Goal: Complete application form: Complete application form

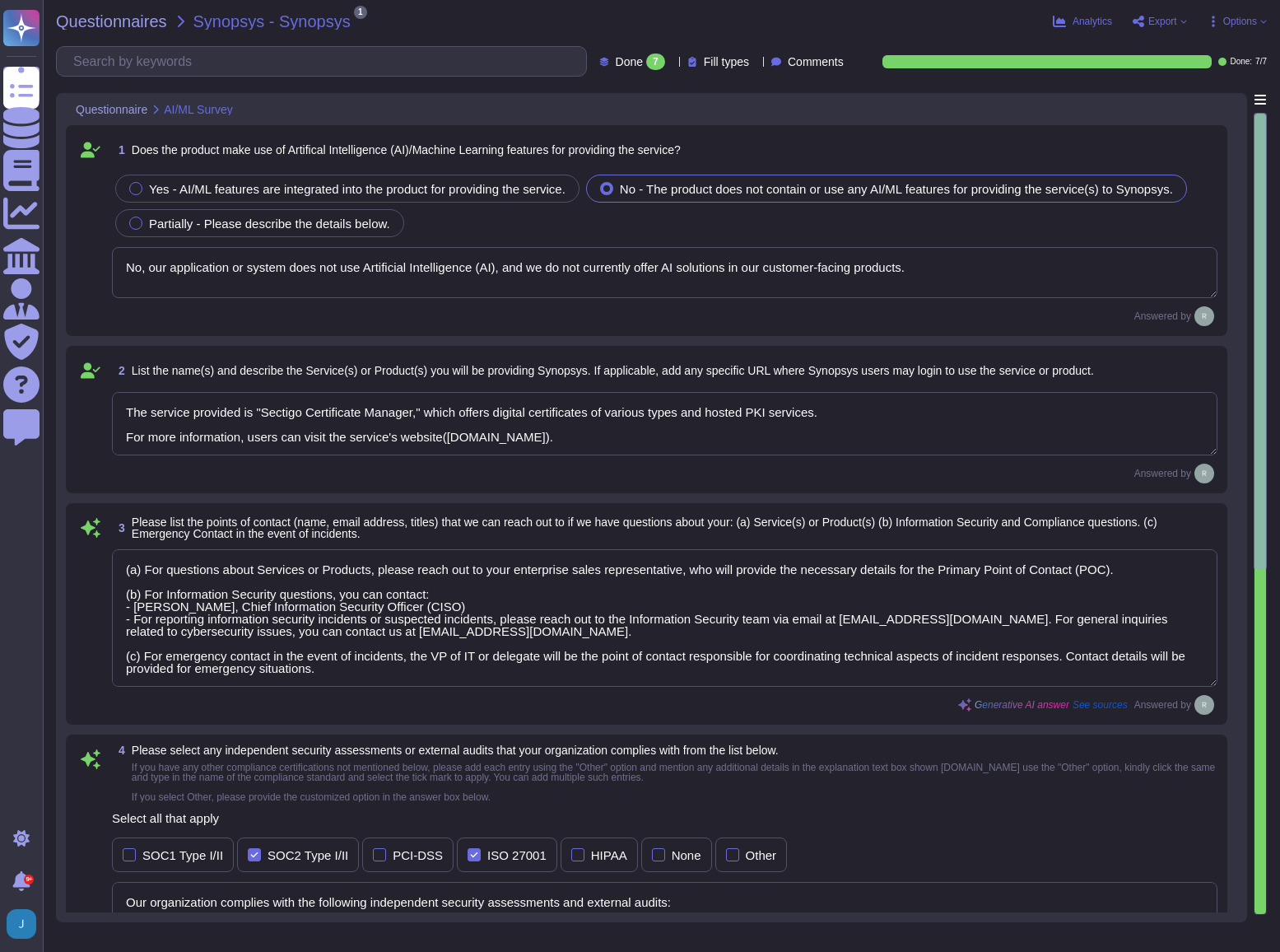
type textarea "No, our application or system does not use Artificial Intelligence (AI), and we…"
type textarea "The service provided is "Sectigo Certificate Manager," which offers digital cer…"
type textarea "(a) For questions about Services or Products, please reach out to your enterpri…"
type textarea "Our organization complies with the following independent security assessments a…"
type textarea "No, our application or system does not use Artificial Intelligence (AI), and we…"
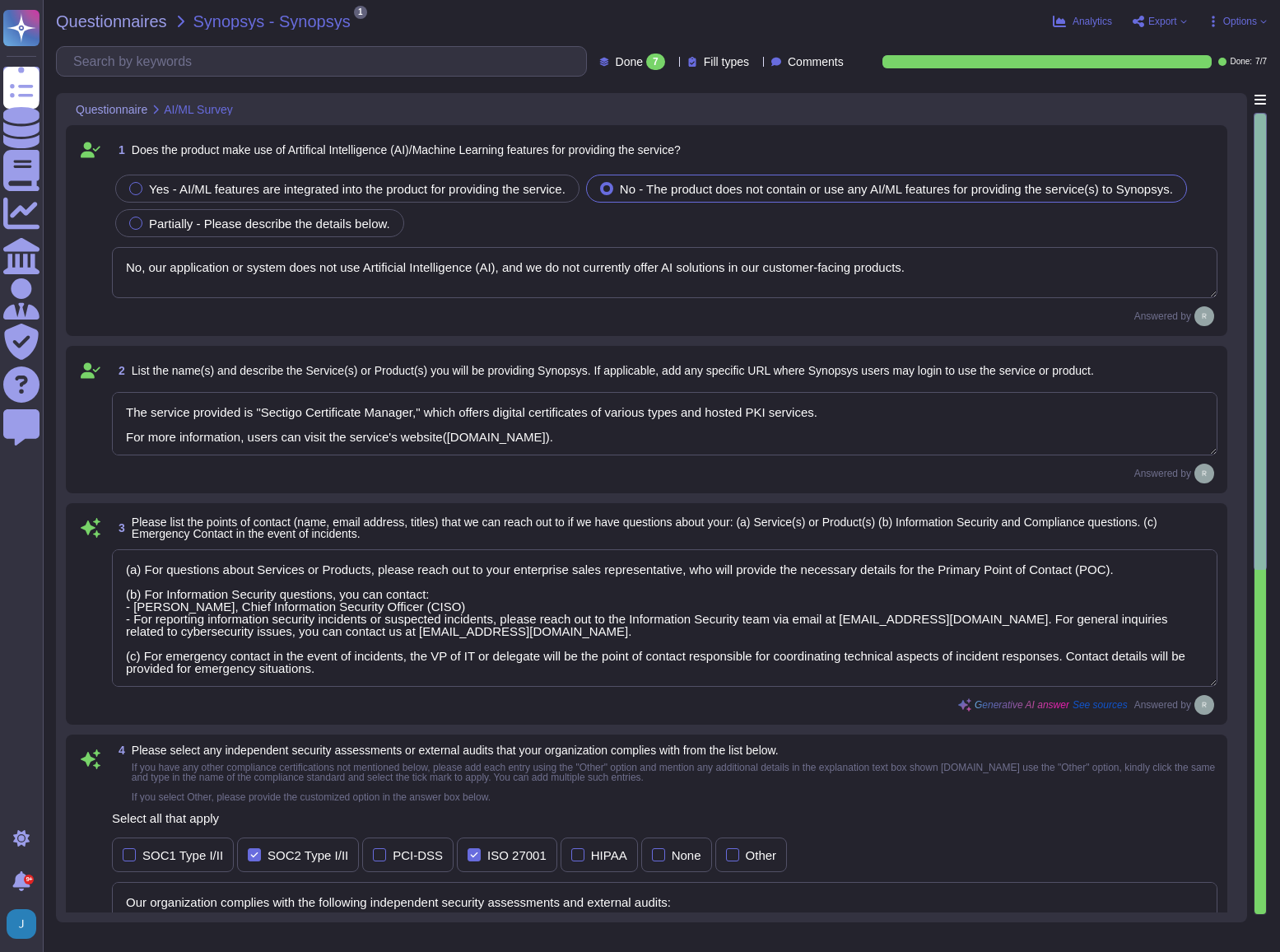
type textarea "Our application or system does not use Artificial Intelligence (AI), and we do …"
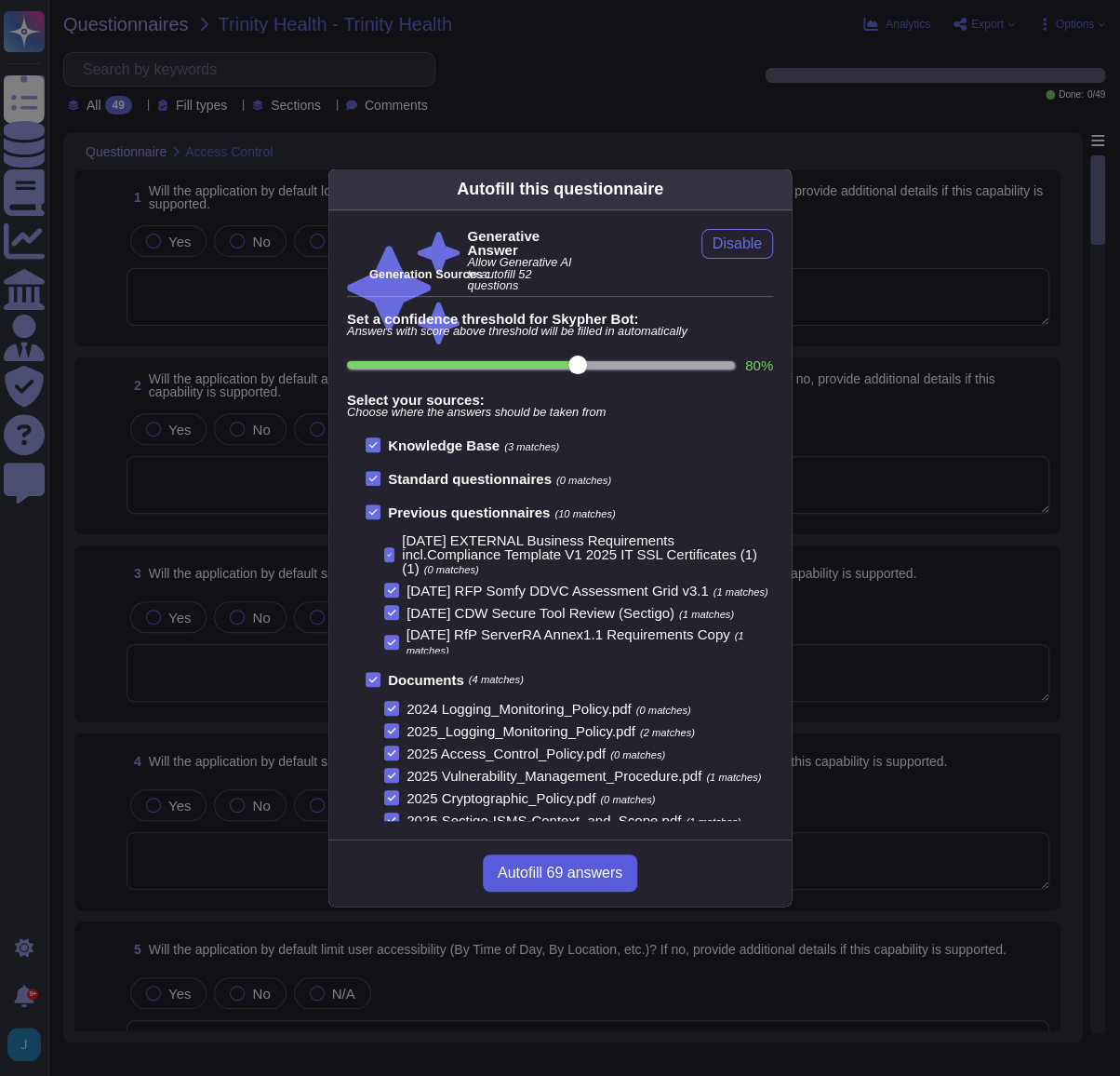
click at [517, 866] on span "Autofill 69 answers" at bounding box center [560, 873] width 125 height 15
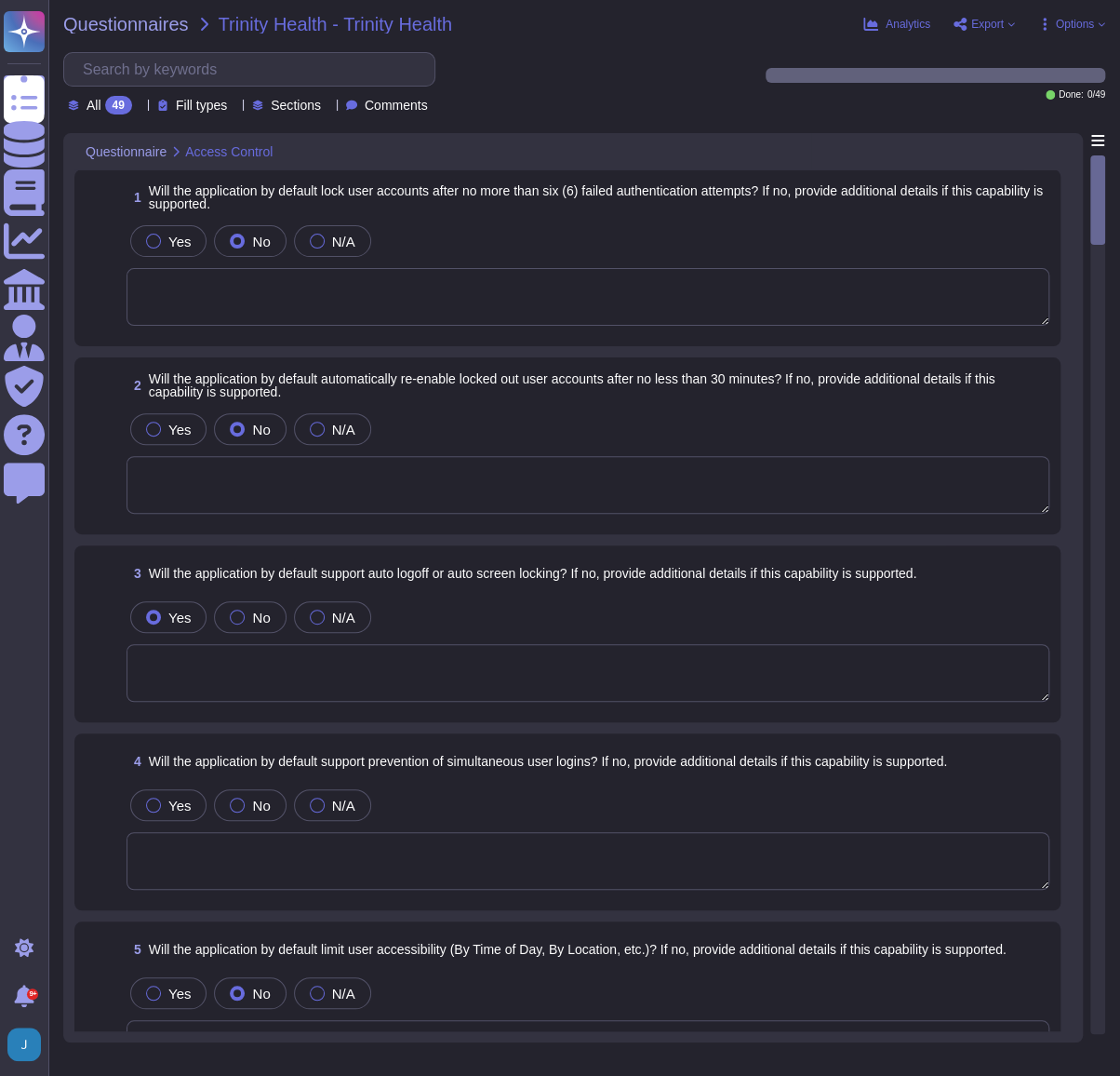
type textarea "No, the application will not lock user accounts after no more than six (6) fail…"
type textarea "No, the application does not automatically re-enable locked out user accounts a…"
type textarea "Yes, the application is designed to log out users and expire the session after …"
type textarea "No, the application does not by default limit user accessibility by time of day…"
type textarea "Yes, our application supports Role-Based Access Control (RBAC) by default. It a…"
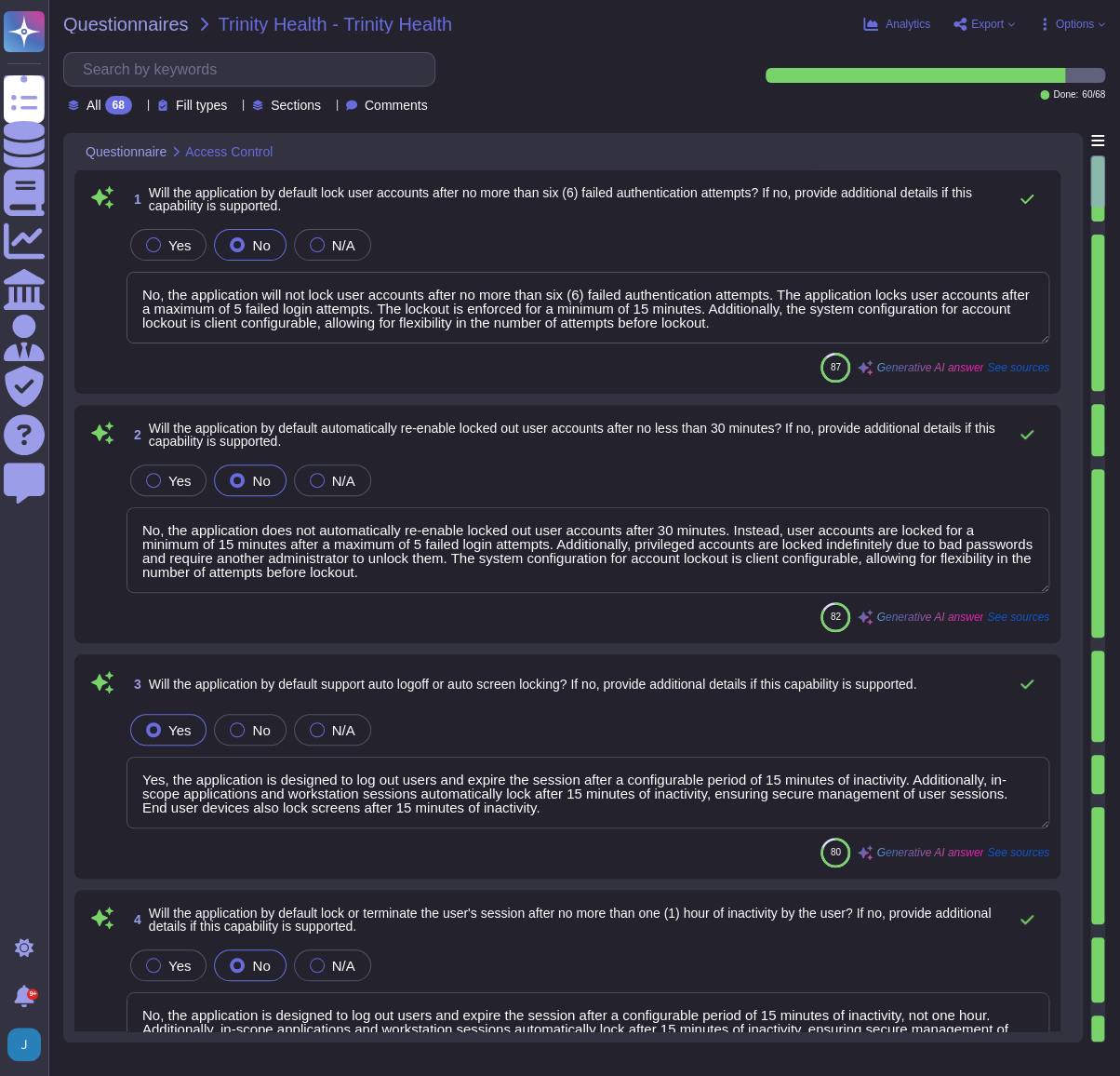
type textarea "No, the application is designed to log out users and expire the session after a…"
type textarea "Yes, the application is designed to log out users and expire the session after …"
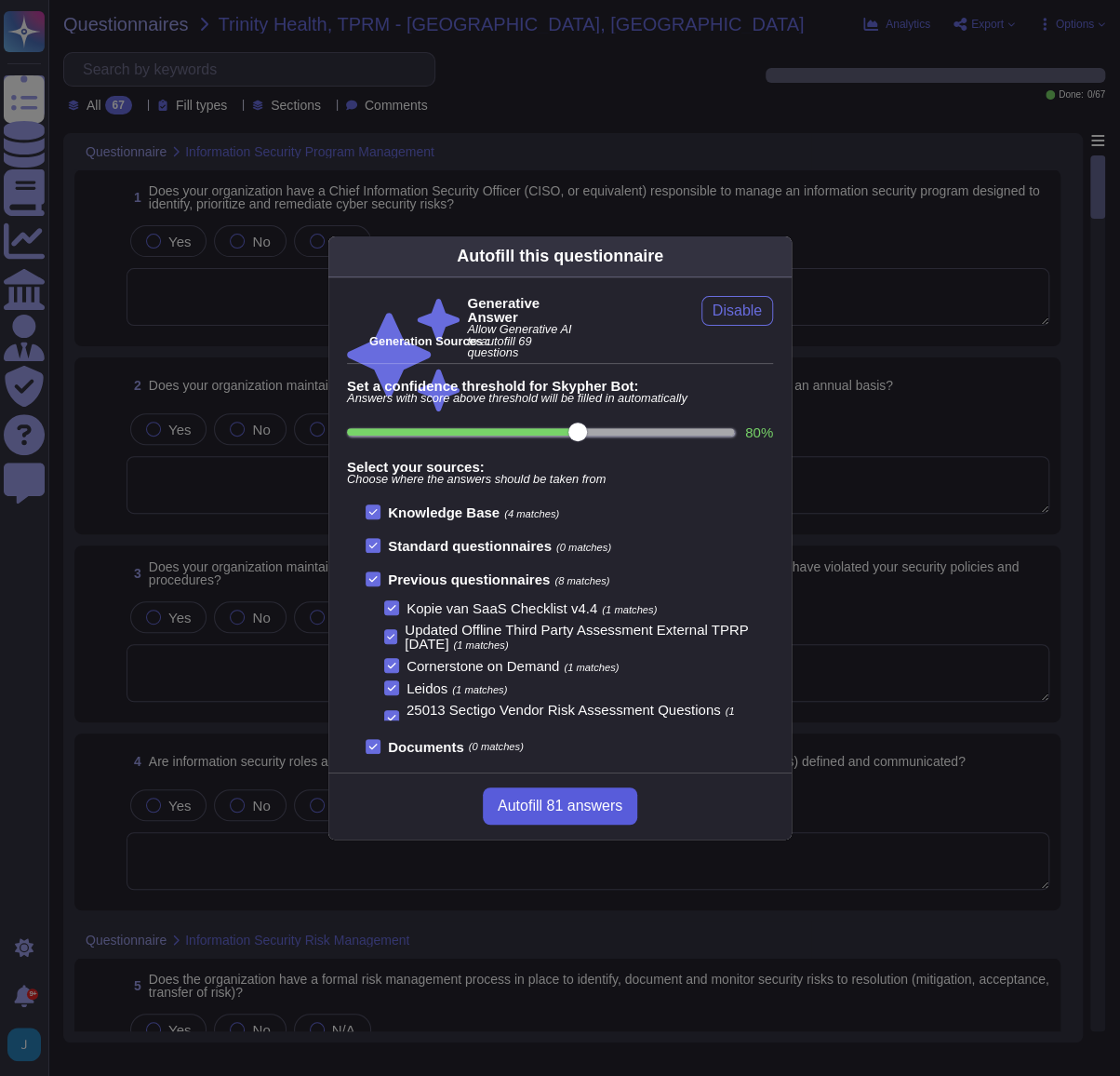
click at [534, 795] on button "Autofill 81 answers" at bounding box center [559, 805] width 154 height 37
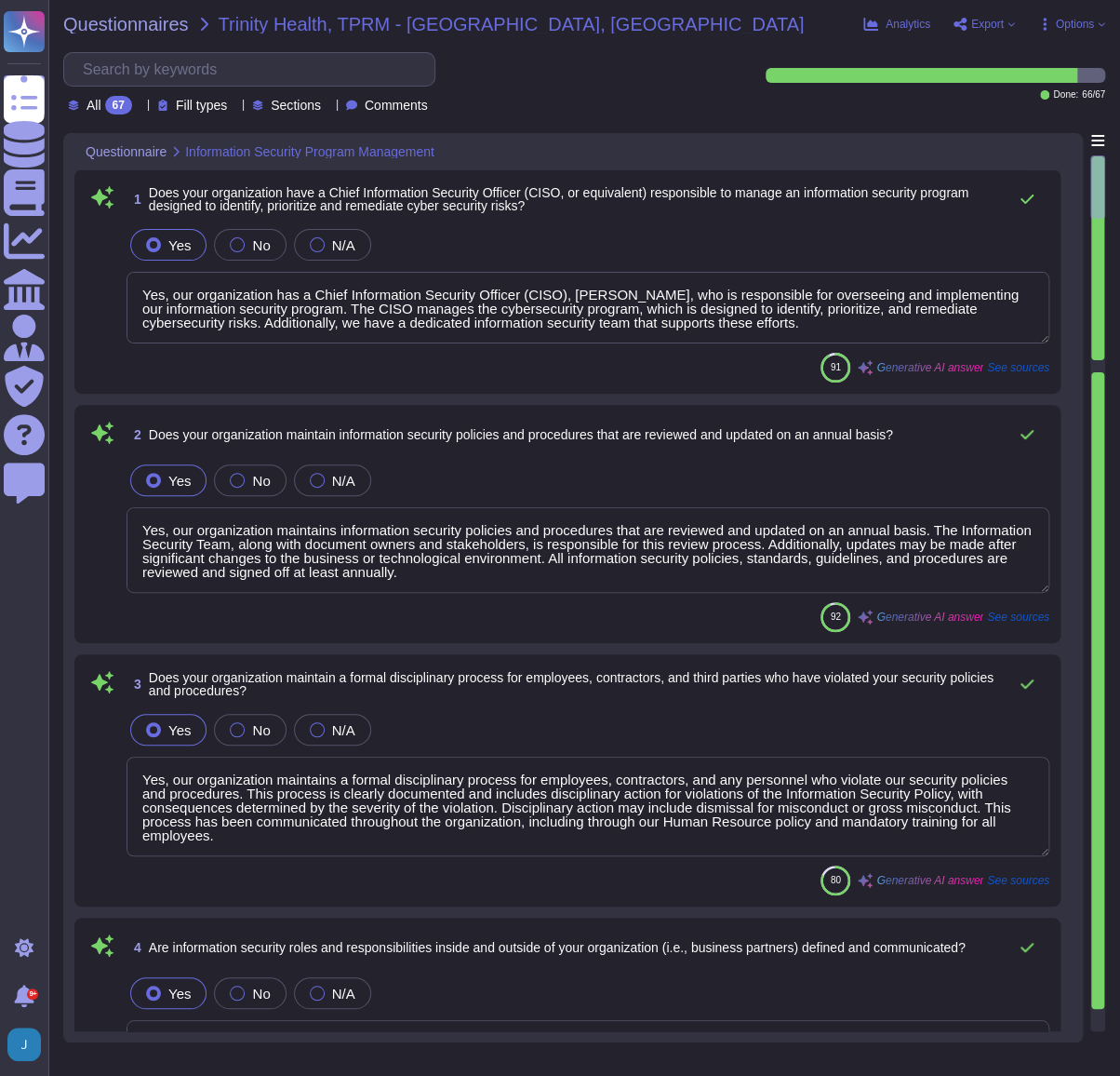
type textarea "Yes, our organization has a Chief Information Security Officer (CISO), Jason Sc…"
type textarea "Yes, our organization maintains information security policies and procedures th…"
type textarea "Yes, our organization maintains a formal disciplinary process for employees, co…"
type textarea "Yes, information security roles and responsibilities are defined and documented…"
type textarea "Yes, our organization has a formal risk management process in place that includ…"
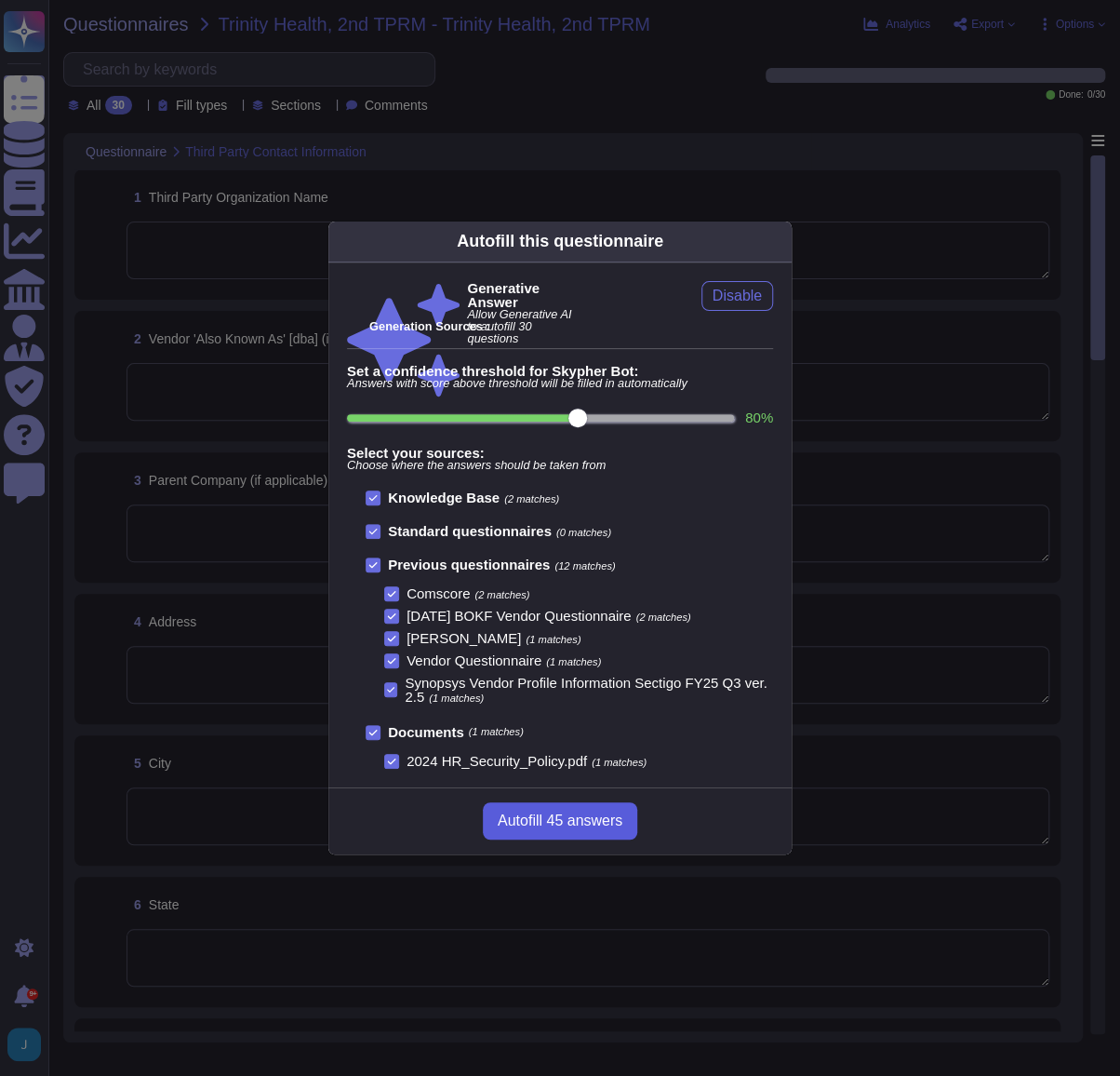
click at [539, 827] on span "Autofill 45 answers" at bounding box center [560, 821] width 125 height 15
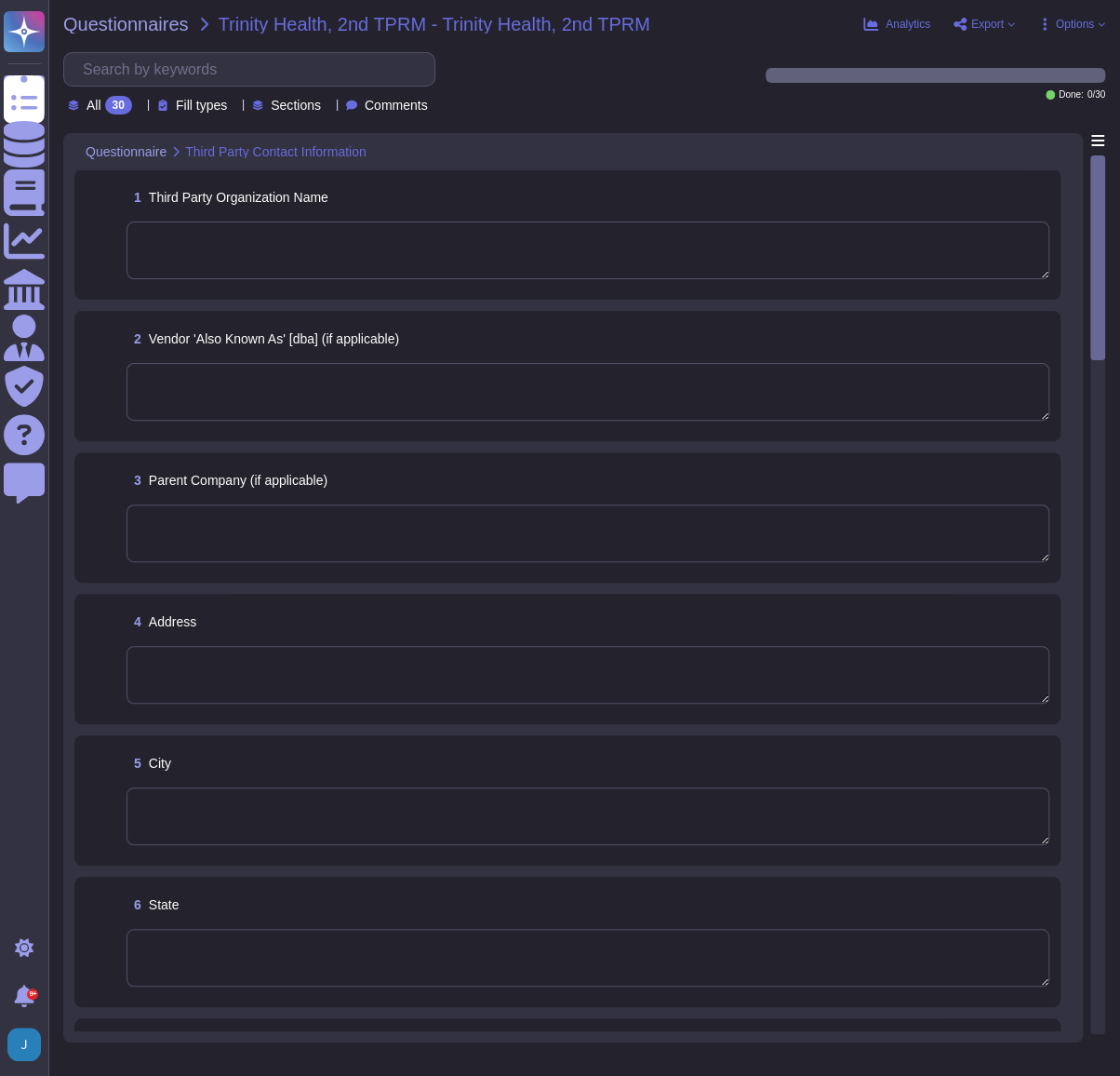
type textarea "Sectigo Limited"
type textarea "The top-level company in the Sectigo group is a US entity."
type textarea "The corporate address for Sectigo is 8800 E. Raintree Drive, Suite 110, Scottsd…"
type textarea "Scottsdale"
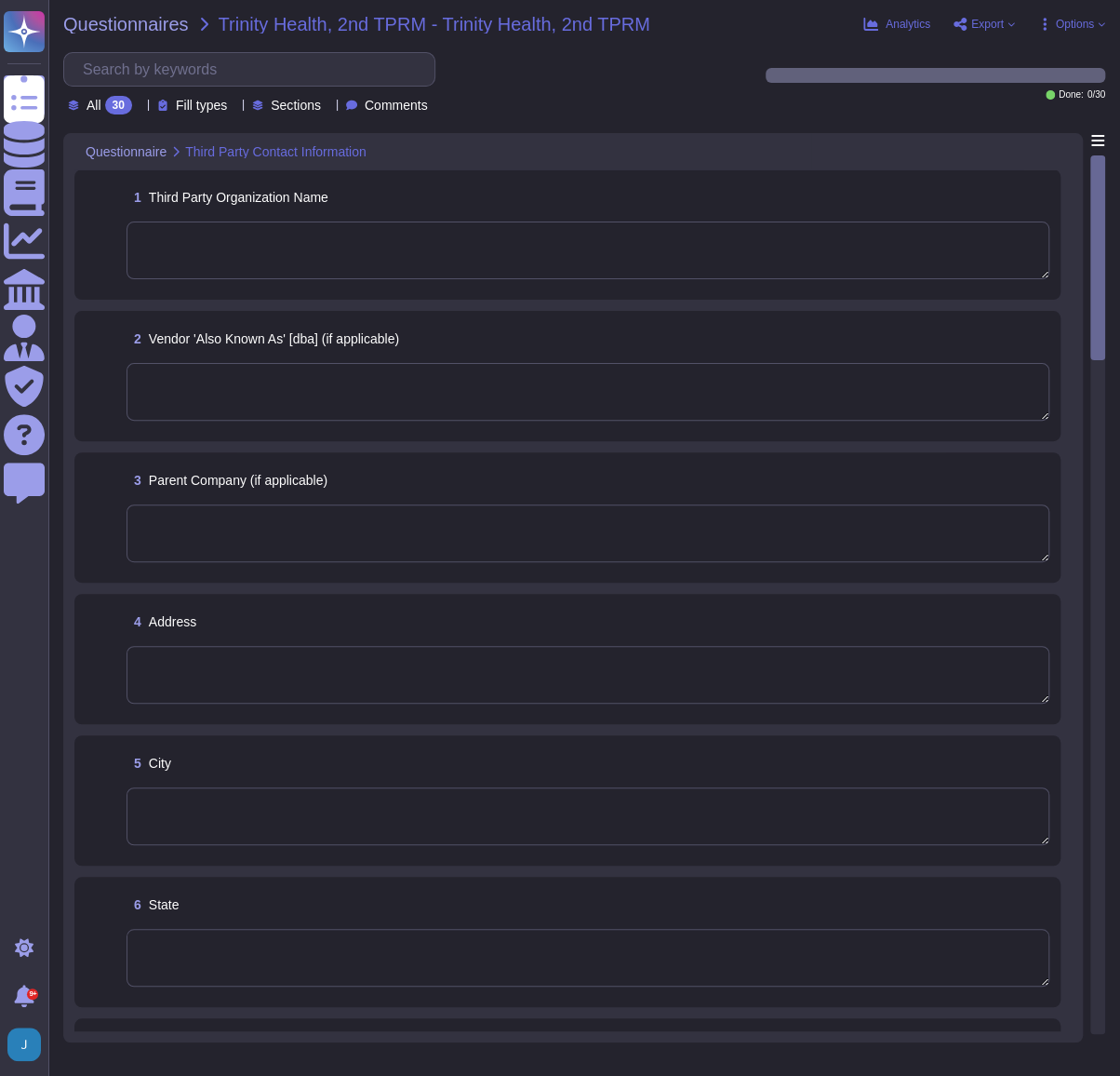
type textarea "Arizona (AZ)"
type textarea "The postal code is 85260."
type textarea "United Kingdom"
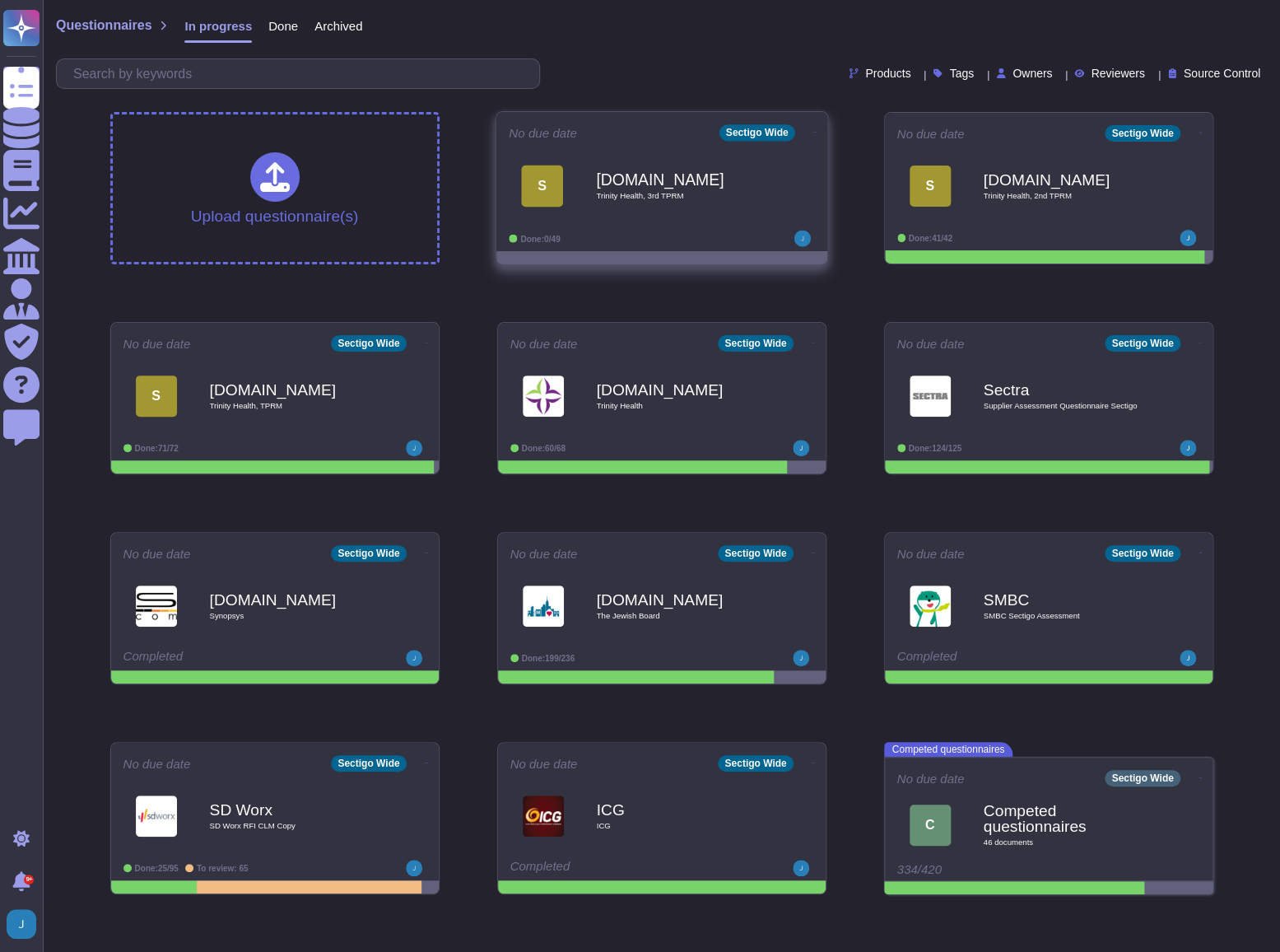
click at [685, 179] on b "[DOMAIN_NAME]" at bounding box center [679, 179] width 167 height 16
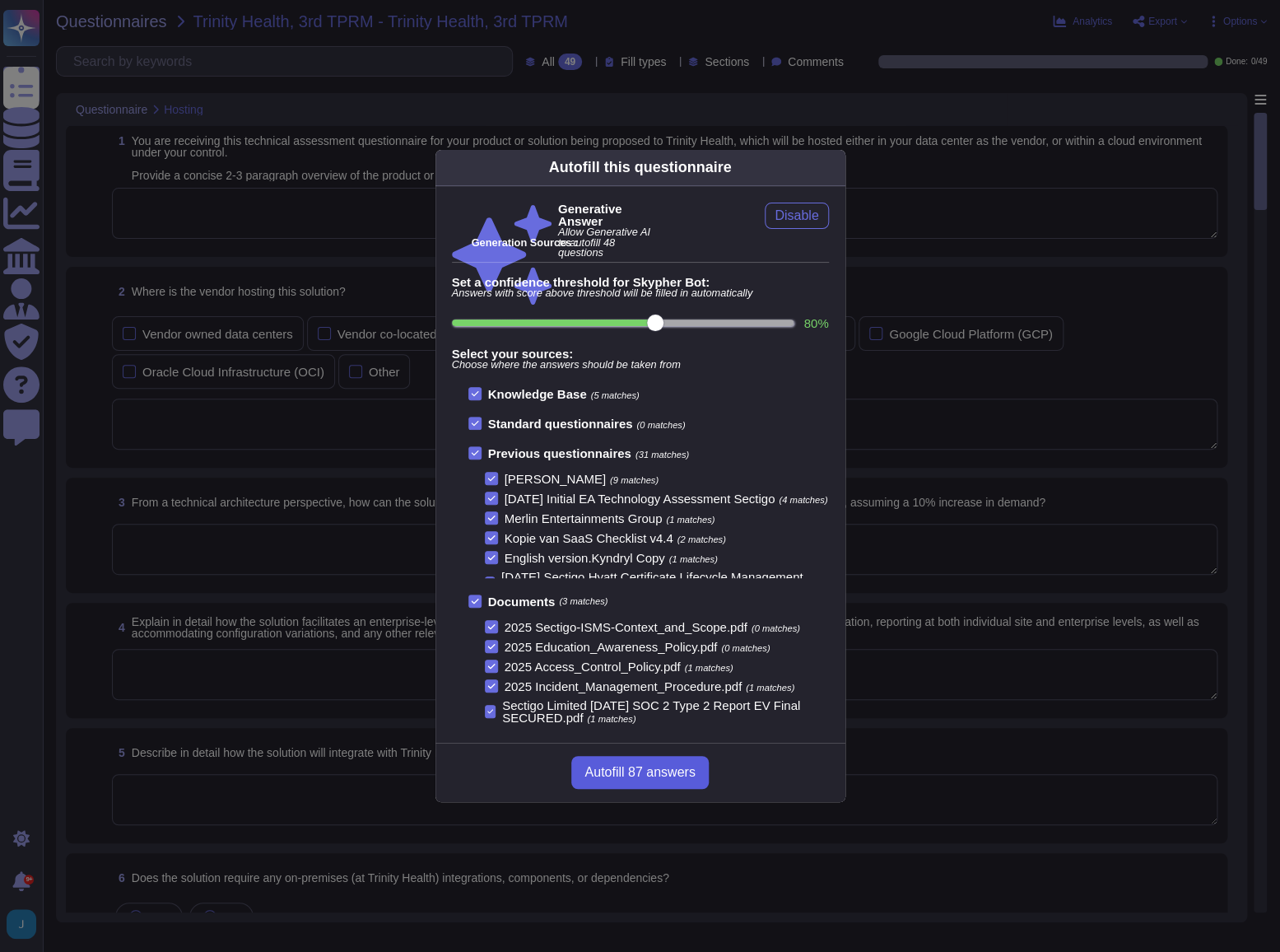
click at [642, 774] on span "Autofill 87 answers" at bounding box center [640, 773] width 111 height 13
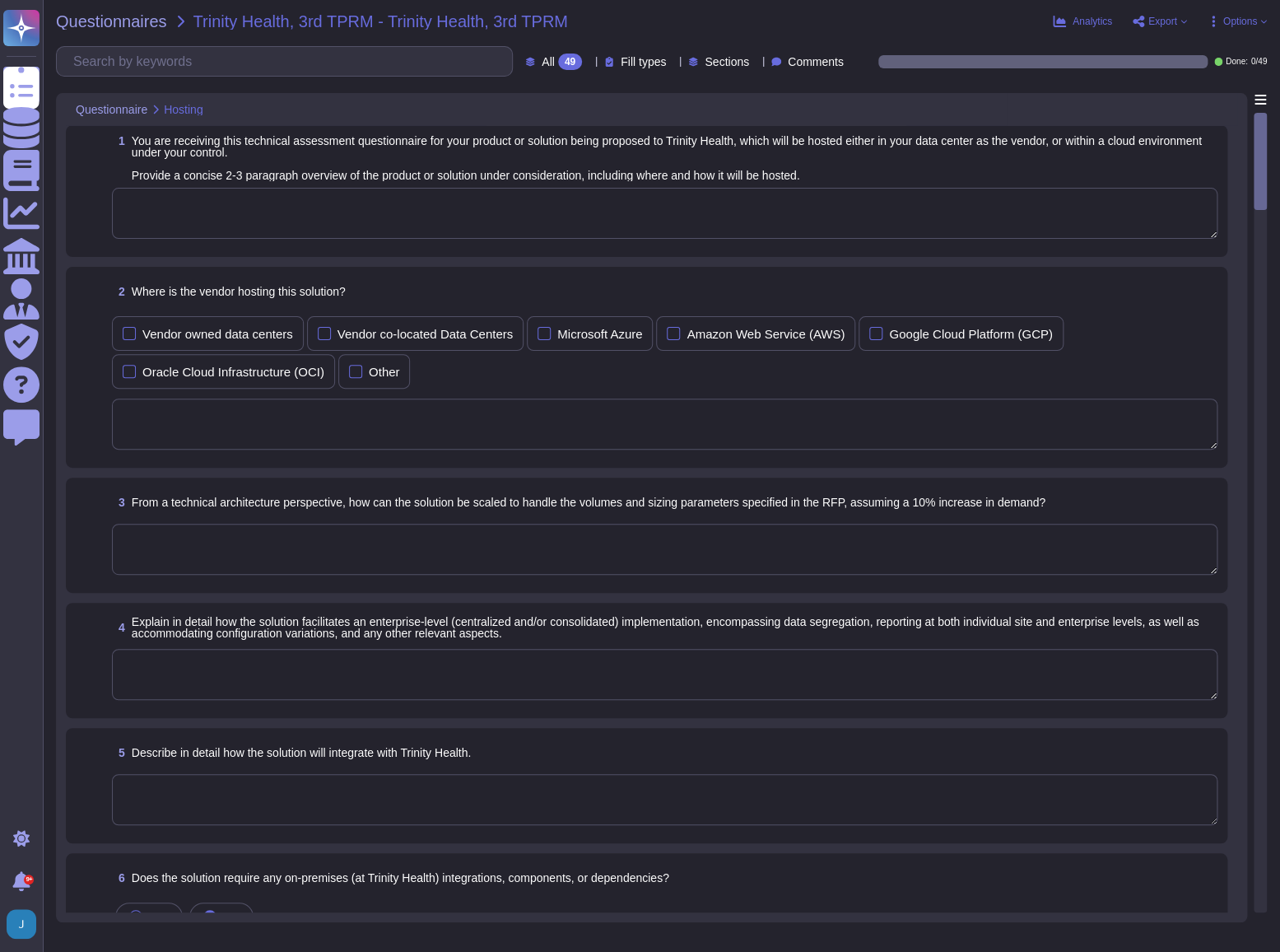
type textarea "Our proposed solution is a cloud-based Certificate Lifecycle Management (CLM) p…"
type textarea "The vendor is hosting the solution in colocation centers operated by Equinix, I…"
type textarea "Our solution can be scaled to handle increased volumes and sizing parameters th…"
type textarea "Our solution is designed to facilitate an enterprise-level implementation throu…"
